Goal: Complete application form: Complete application form

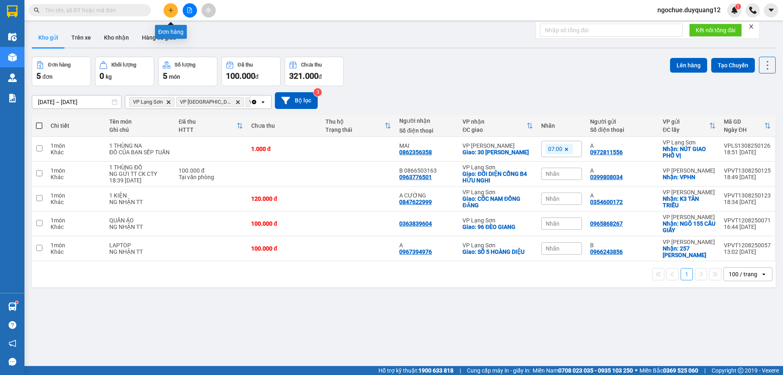
click at [172, 11] on icon "plus" at bounding box center [171, 10] width 6 height 6
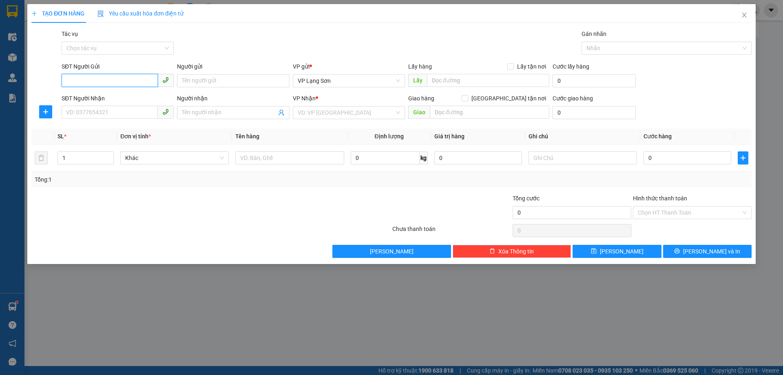
click at [121, 78] on input "SĐT Người Gửi" at bounding box center [110, 80] width 96 height 13
paste input "0847622999"
type input "0847622999"
click at [132, 96] on div "0847622999 - A CƯỜNG" at bounding box center [117, 97] width 102 height 9
type input "A CƯỜNG"
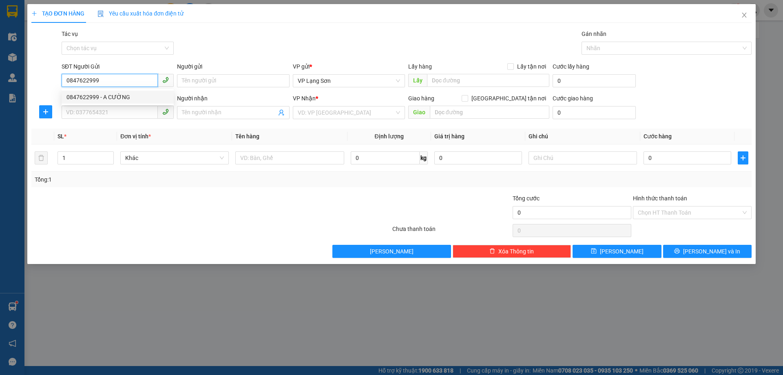
checkbox input "true"
type input "512 MINH KHAI"
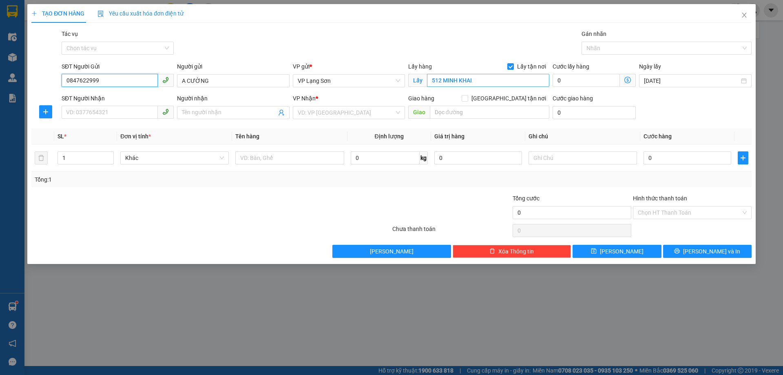
type input "0847622999"
click at [476, 81] on input "512 MINH KHAI" at bounding box center [488, 80] width 122 height 13
type input "V"
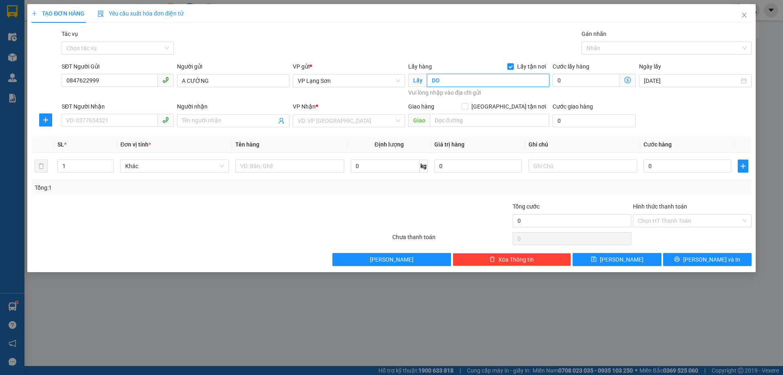
type input "D"
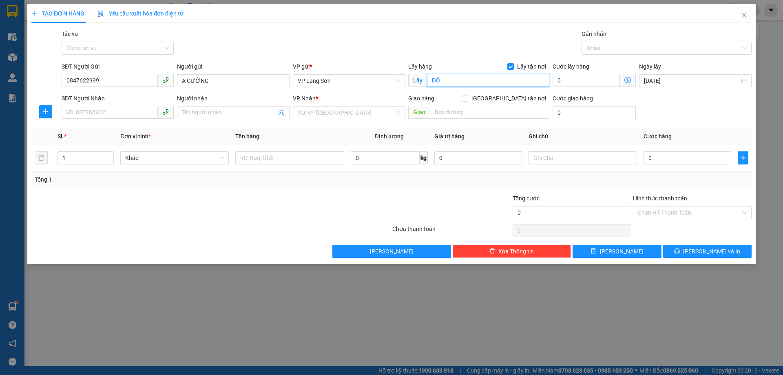
type input "Đ"
type input "N"
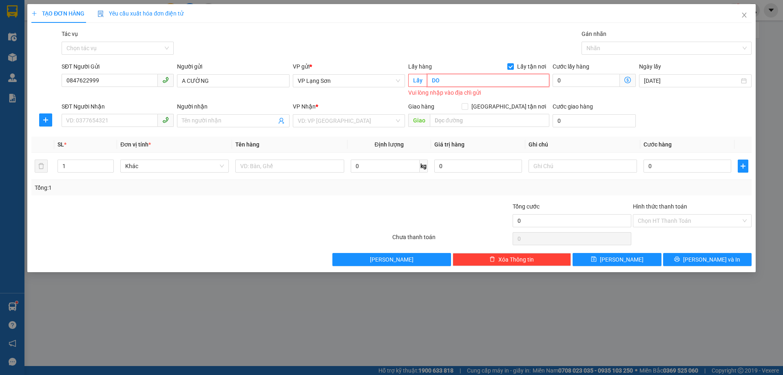
type input "D"
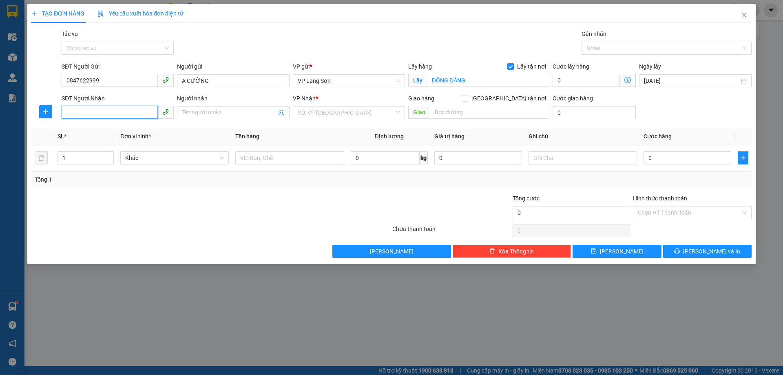
click at [132, 113] on input "SĐT Người Nhận" at bounding box center [110, 112] width 96 height 13
type input "NAM QUAN ĐỒNG ĐĂNG"
click at [87, 117] on input "SĐT Người Nhận" at bounding box center [110, 112] width 96 height 13
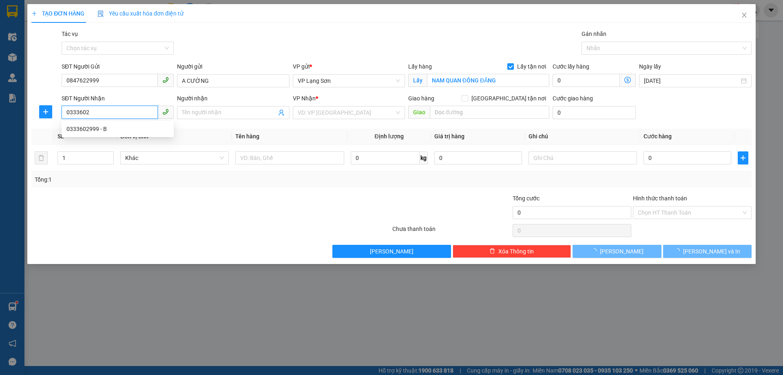
click at [106, 122] on div "0333602999 - B" at bounding box center [118, 128] width 112 height 13
type input "0333602999"
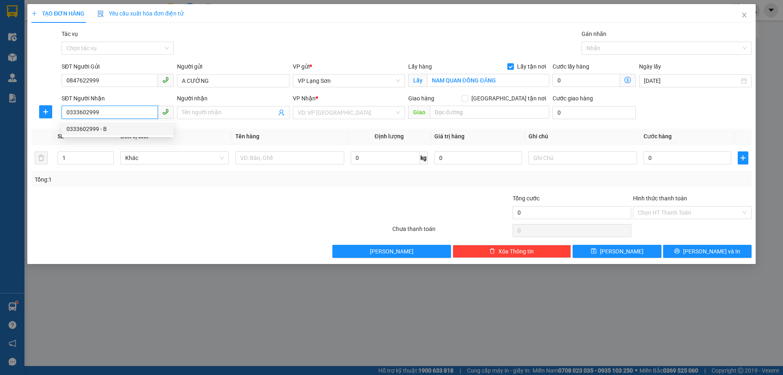
type input "B"
checkbox input "true"
type input "CÂU ĐÔNG TRÙ ĐÔNG ANH"
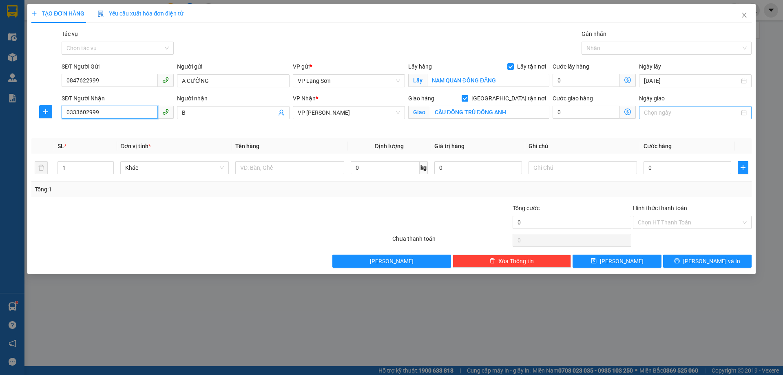
type input "0333602999"
click at [670, 117] on input "Ngày giao" at bounding box center [691, 112] width 95 height 9
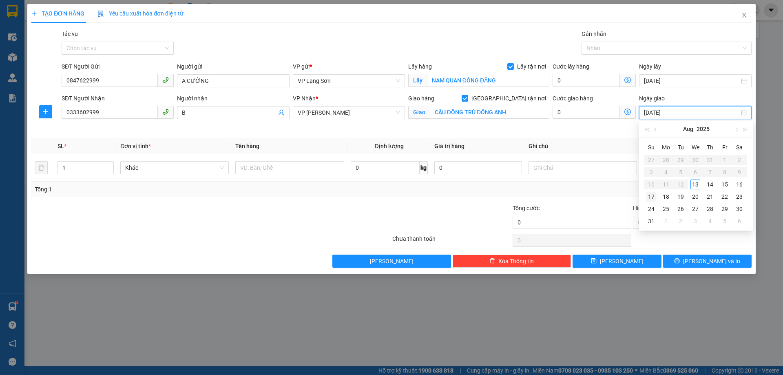
type input "[DATE]"
click at [695, 186] on div "13" at bounding box center [695, 184] width 10 height 10
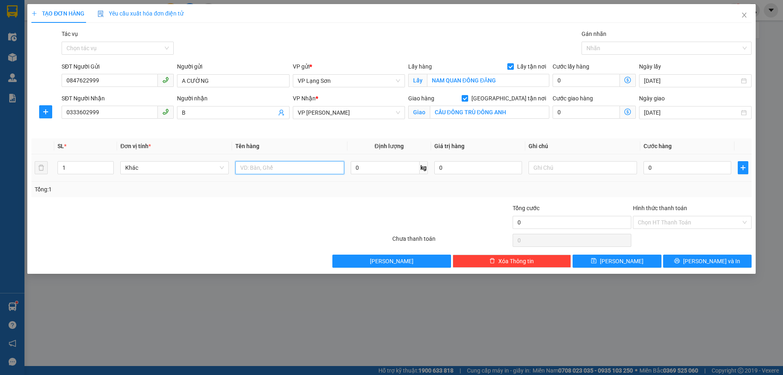
click at [243, 168] on input "text" at bounding box center [289, 167] width 108 height 13
type input "1 THÙNG ĐỒ"
click at [575, 171] on input "text" at bounding box center [583, 167] width 108 height 13
click at [666, 168] on input "0" at bounding box center [688, 167] width 88 height 13
type input "12"
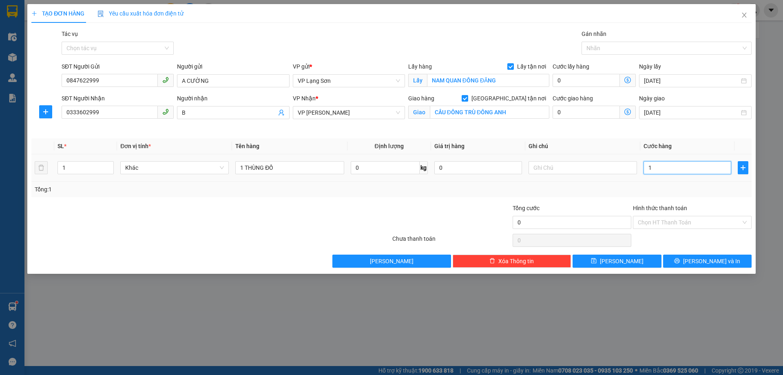
type input "12"
type input "120"
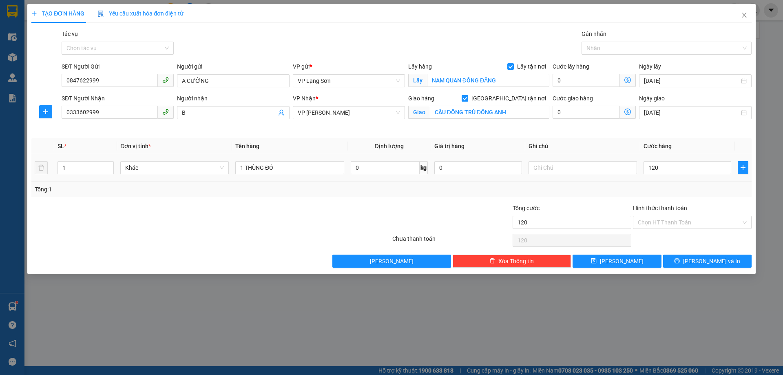
type input "120.000"
click at [633, 192] on div "Tổng: 1" at bounding box center [392, 189] width 714 height 9
click at [578, 164] on input "text" at bounding box center [583, 167] width 108 height 13
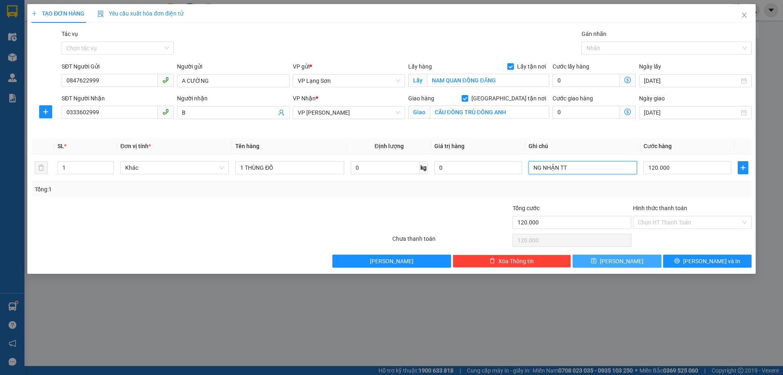
type input "NG NHẬN TT"
click at [648, 263] on button "[PERSON_NAME]" at bounding box center [617, 260] width 89 height 13
checkbox input "false"
type input "0"
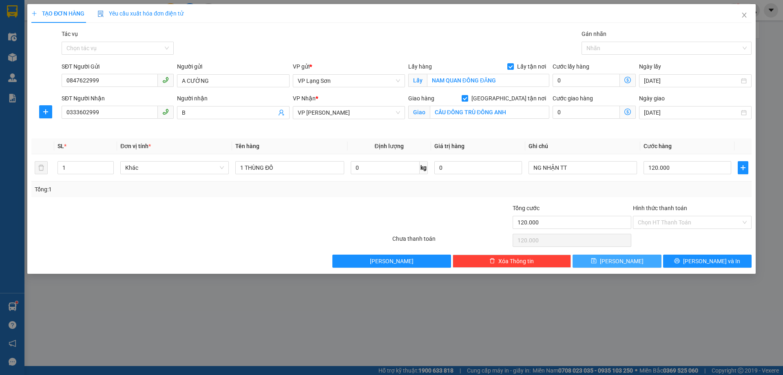
type input "0"
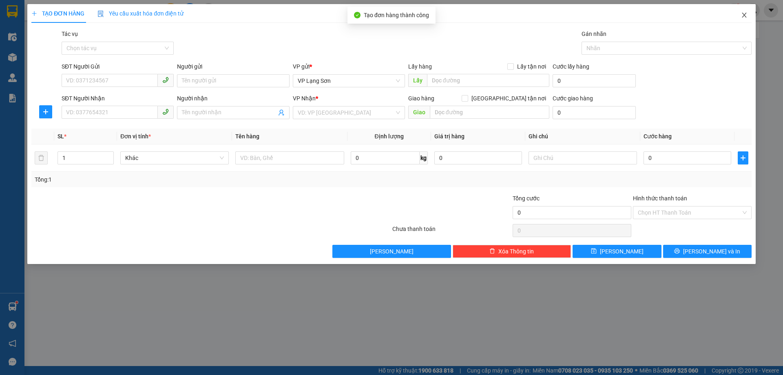
click at [745, 11] on span "Close" at bounding box center [744, 15] width 23 height 23
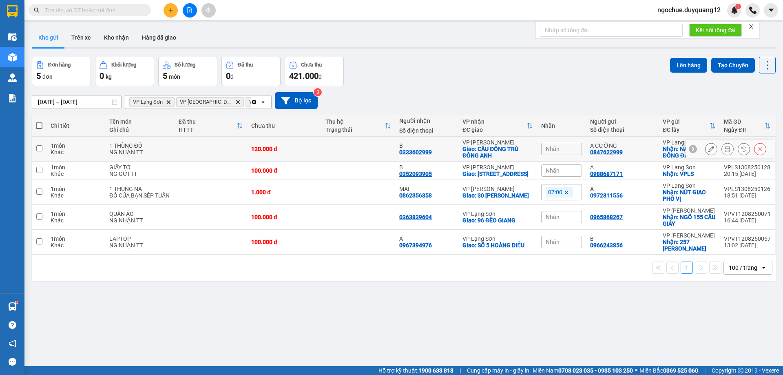
click at [569, 153] on div "Nhãn" at bounding box center [561, 149] width 41 height 12
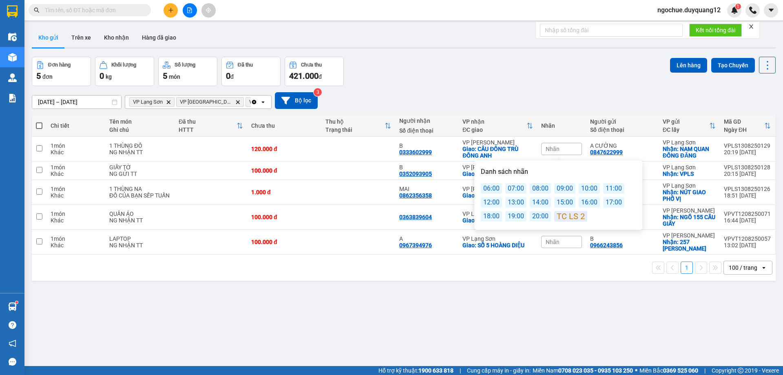
click at [491, 190] on div "06:00" at bounding box center [491, 188] width 21 height 11
click at [539, 100] on div "[DATE] – [DATE] Press the down arrow key to interact with the calendar and sele…" at bounding box center [404, 100] width 744 height 17
